Goal: Find specific page/section: Find specific page/section

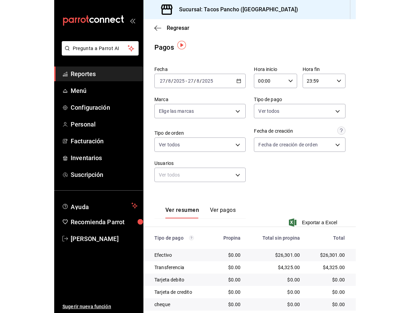
scroll to position [2, 0]
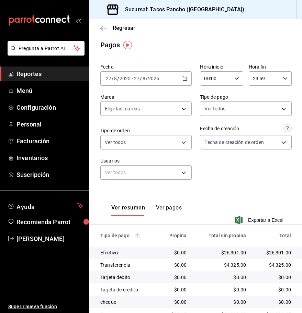
click at [56, 24] on icon "mailbox folders" at bounding box center [39, 20] width 62 height 10
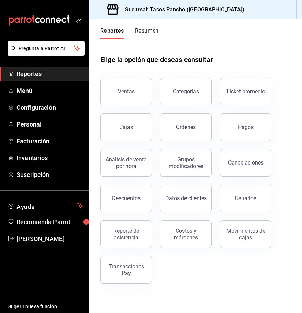
drag, startPoint x: 133, startPoint y: 96, endPoint x: 198, endPoint y: 54, distance: 77.8
click at [198, 54] on div "Elige la opción que deseas consultar Ventas Categorías Ticket promedio Cajas Ór…" at bounding box center [195, 161] width 191 height 245
click at [188, 125] on div "Órdenes" at bounding box center [186, 127] width 20 height 7
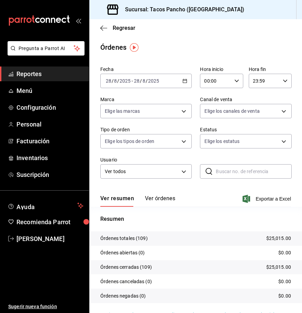
click at [174, 204] on button "Ver órdenes" at bounding box center [160, 201] width 30 height 12
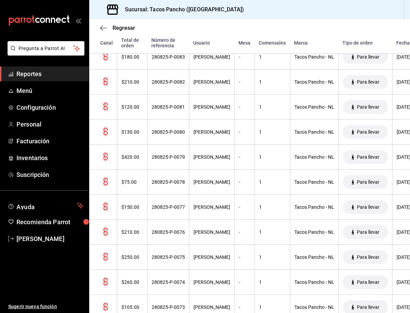
scroll to position [824, 0]
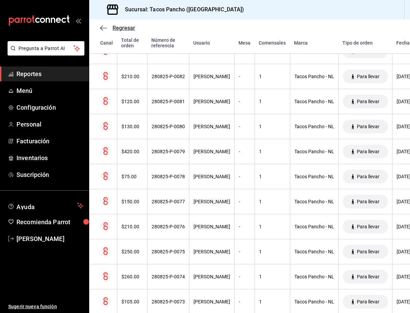
click at [102, 27] on icon "button" at bounding box center [103, 28] width 7 height 6
